Goal: Task Accomplishment & Management: Manage account settings

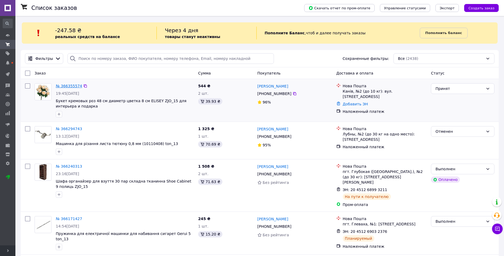
click at [68, 85] on link "№ 366355574" at bounding box center [69, 86] width 26 height 4
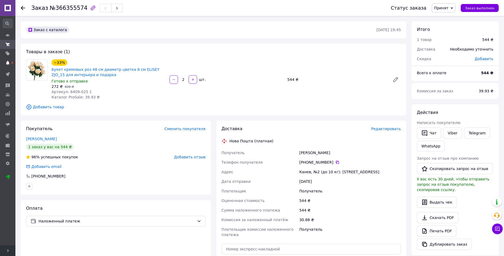
click at [10, 63] on icon at bounding box center [8, 63] width 4 height 4
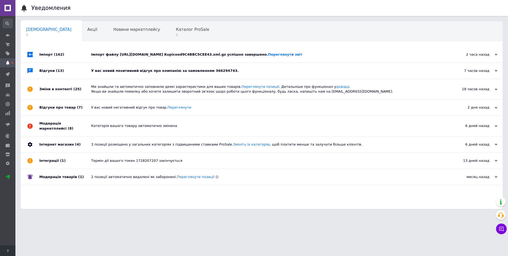
click at [109, 74] on div "У вас новий позитивний відгук про компанію за замовленням 366294743." at bounding box center [267, 71] width 353 height 16
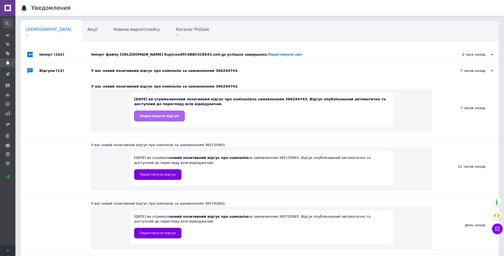
click at [146, 119] on link "Переглянути відгук" at bounding box center [159, 116] width 51 height 11
click at [130, 61] on div "Імпорт файлу [URL][DOMAIN_NAME] Kupicood9C4BBC5CEE43.xml.gz успішно завершено. …" at bounding box center [265, 55] width 349 height 16
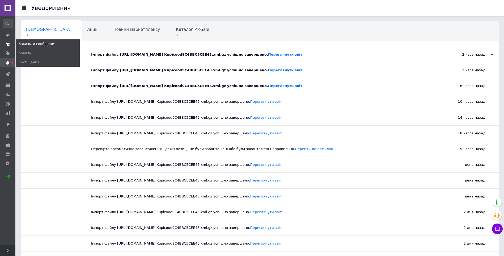
click at [10, 47] on icon at bounding box center [8, 44] width 4 height 4
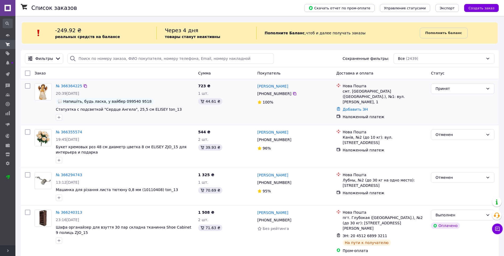
click at [46, 90] on img at bounding box center [43, 91] width 16 height 16
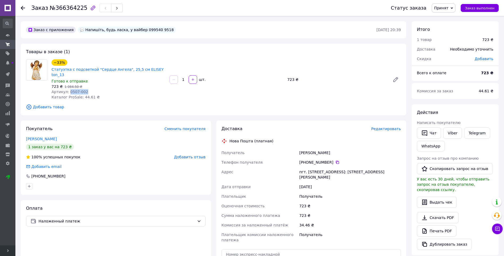
drag, startPoint x: 83, startPoint y: 87, endPoint x: 67, endPoint y: 87, distance: 16.2
click at [67, 89] on div "Артикул: 0507-002" at bounding box center [109, 91] width 114 height 5
copy span "0507-002"
click at [65, 70] on link "Статуэтка с подсветкой "Сердце Ангела", 25,5 см ELISEY ton_13" at bounding box center [108, 72] width 112 height 10
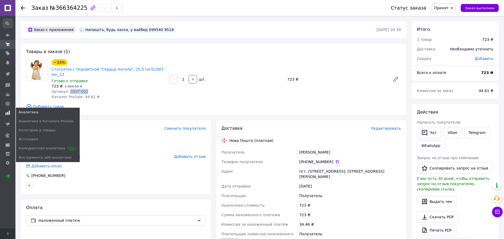
click at [9, 112] on use at bounding box center [8, 113] width 4 height 4
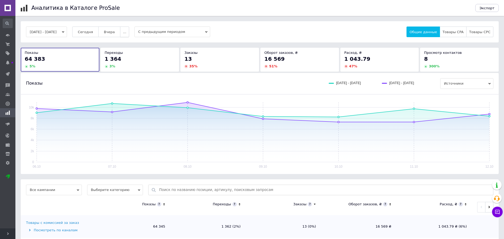
click at [126, 36] on button "..." at bounding box center [124, 32] width 9 height 11
click at [128, 43] on button "Месяц" at bounding box center [113, 42] width 31 height 11
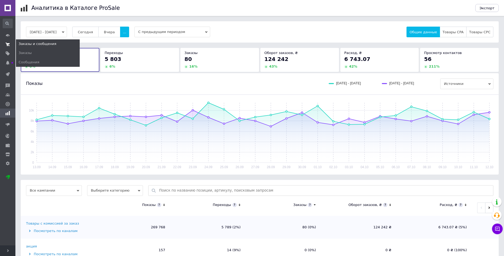
click at [7, 42] on icon at bounding box center [8, 44] width 4 height 4
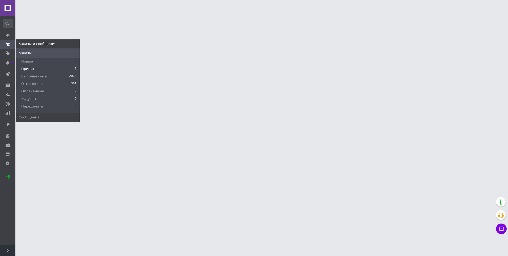
click at [32, 67] on span "Принятые" at bounding box center [30, 68] width 18 height 5
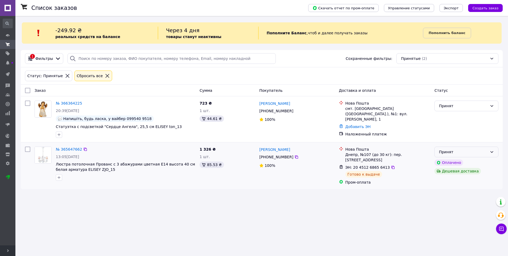
click at [449, 149] on div "Принят" at bounding box center [463, 152] width 49 height 6
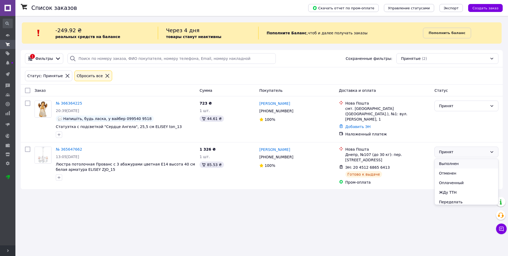
click at [450, 163] on li "Выполнен" at bounding box center [467, 164] width 64 height 10
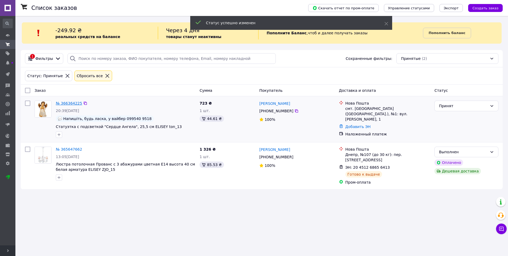
click at [66, 104] on link "№ 366364225" at bounding box center [69, 103] width 26 height 4
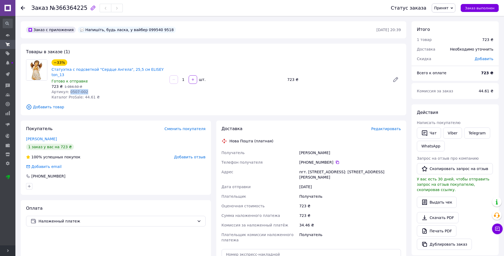
drag, startPoint x: 84, startPoint y: 88, endPoint x: 68, endPoint y: 86, distance: 16.6
click at [68, 89] on div "Артикул: 0507-002" at bounding box center [109, 91] width 114 height 5
copy span "0507-002"
drag, startPoint x: 296, startPoint y: 146, endPoint x: 342, endPoint y: 147, distance: 46.0
click at [342, 148] on div "Получатель Бабенко Аліна Телефон получателя +380 67 303 17 23   Адрес пгт. Заво…" at bounding box center [312, 196] width 182 height 97
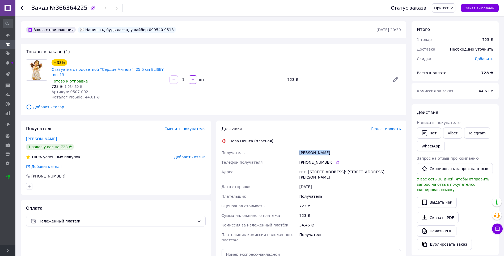
copy div "Получатель Бабенко Аліна"
drag, startPoint x: 296, startPoint y: 156, endPoint x: 330, endPoint y: 154, distance: 34.1
click at [330, 154] on div "Получатель Бабенко Аліна Телефон получателя +380 67 303 17 23   Адрес пгт. Заво…" at bounding box center [312, 196] width 182 height 97
copy div "Телефон получателя +380 67 303 17 23"
drag, startPoint x: 306, startPoint y: 167, endPoint x: 325, endPoint y: 167, distance: 18.3
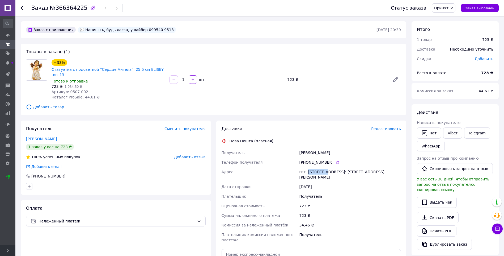
click at [325, 167] on div "пгт. Заводское (Тернопольская обл.), №1: ул. Ивана Франко, 1" at bounding box center [350, 174] width 104 height 15
copy div "Заводское"
